Goal: Task Accomplishment & Management: Use online tool/utility

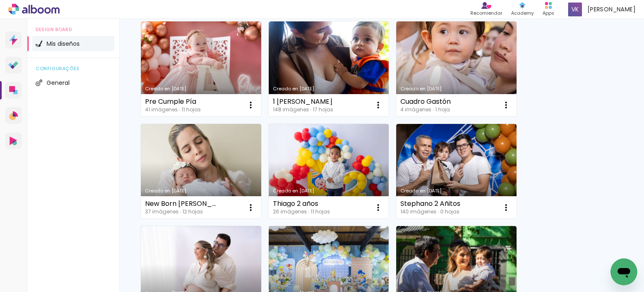
scroll to position [240, 0]
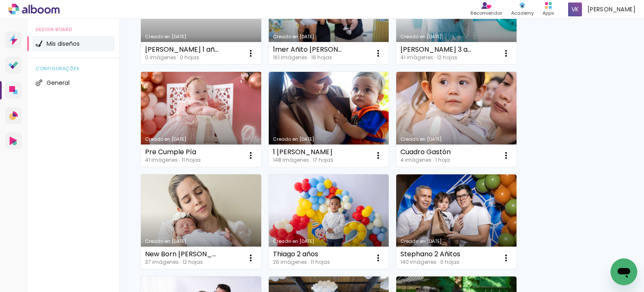
click at [232, 100] on link "Creado en [DATE]" at bounding box center [201, 119] width 120 height 95
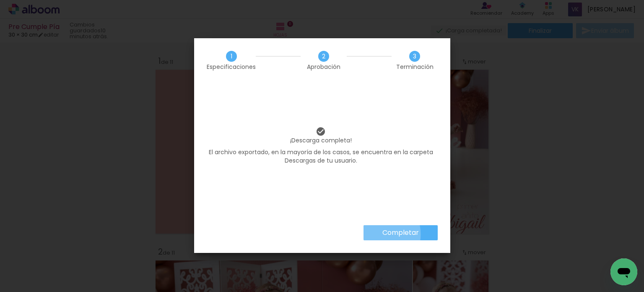
click at [378, 234] on paper-button "Completar" at bounding box center [401, 232] width 74 height 15
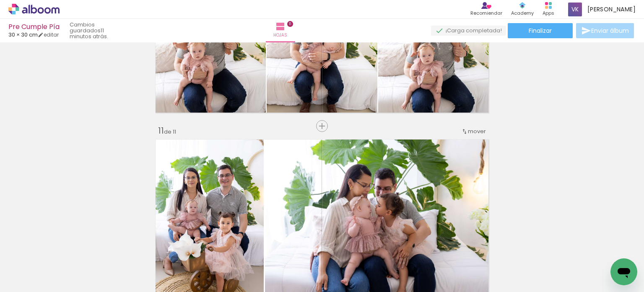
scroll to position [2121, 0]
